Goal: Find specific page/section

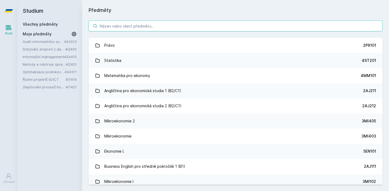
click at [110, 26] on input "search" at bounding box center [236, 26] width 294 height 11
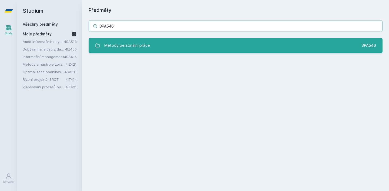
type input "3PA546"
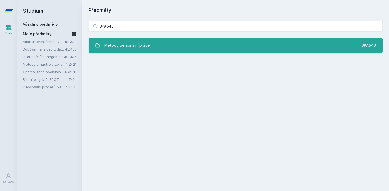
click at [128, 50] on div "Metody personální práce" at bounding box center [127, 45] width 46 height 11
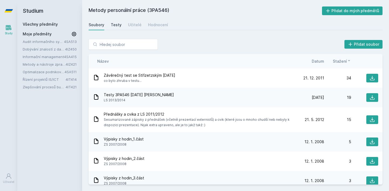
click at [116, 22] on div "Testy" at bounding box center [116, 24] width 11 height 5
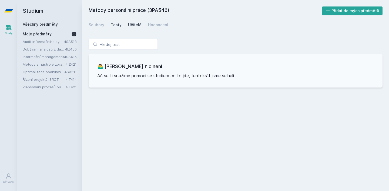
click at [131, 27] on div "Učitelé" at bounding box center [135, 24] width 14 height 5
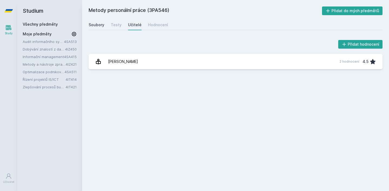
click at [92, 27] on div "Soubory" at bounding box center [97, 24] width 16 height 5
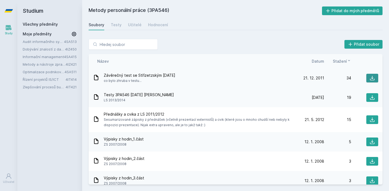
click at [373, 78] on icon at bounding box center [372, 77] width 5 height 5
